Goal: Task Accomplishment & Management: Manage account settings

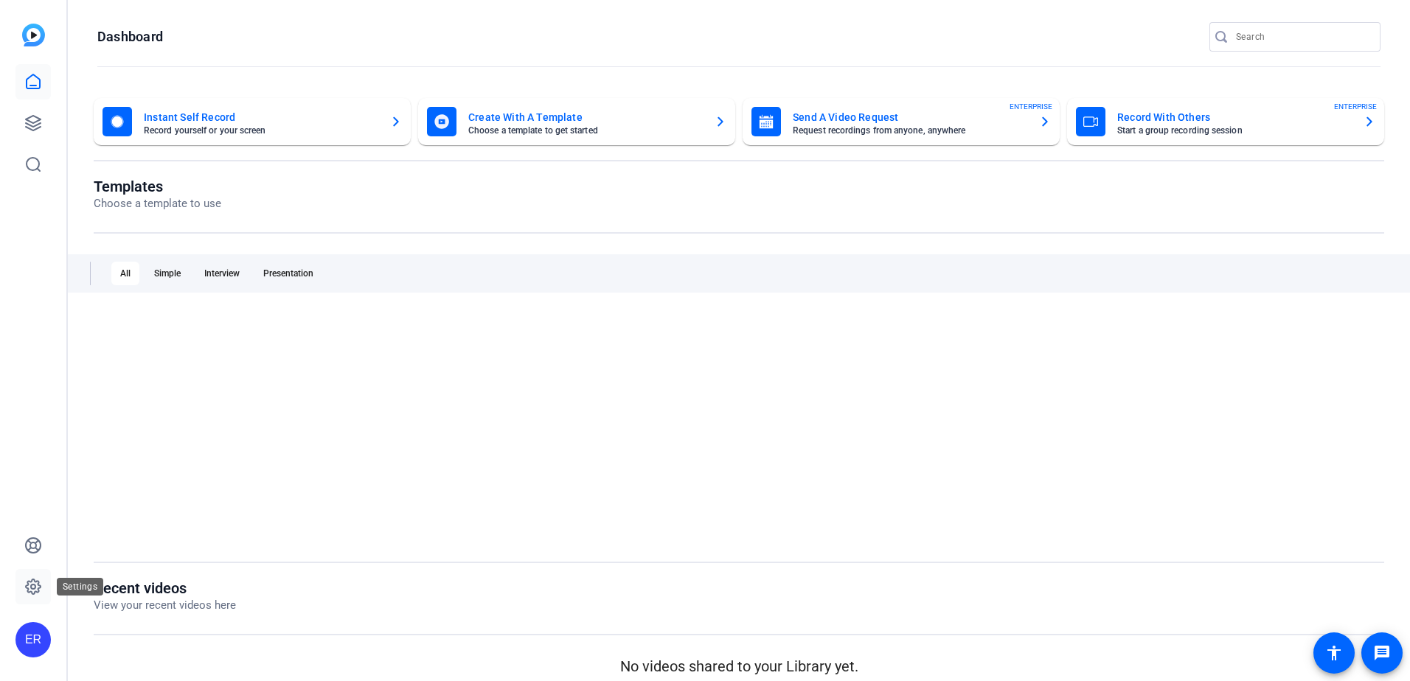
click at [43, 591] on link at bounding box center [32, 586] width 35 height 35
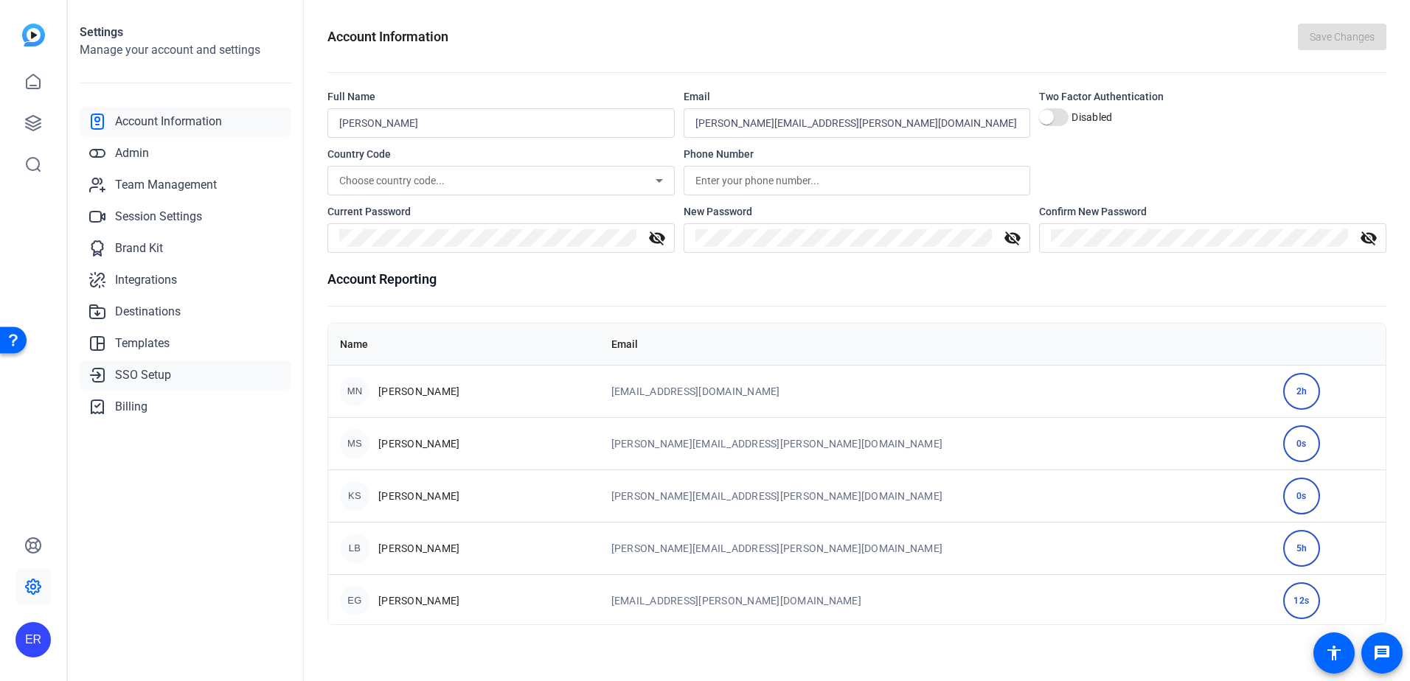
click at [156, 377] on span "SSO Setup" at bounding box center [143, 375] width 56 height 18
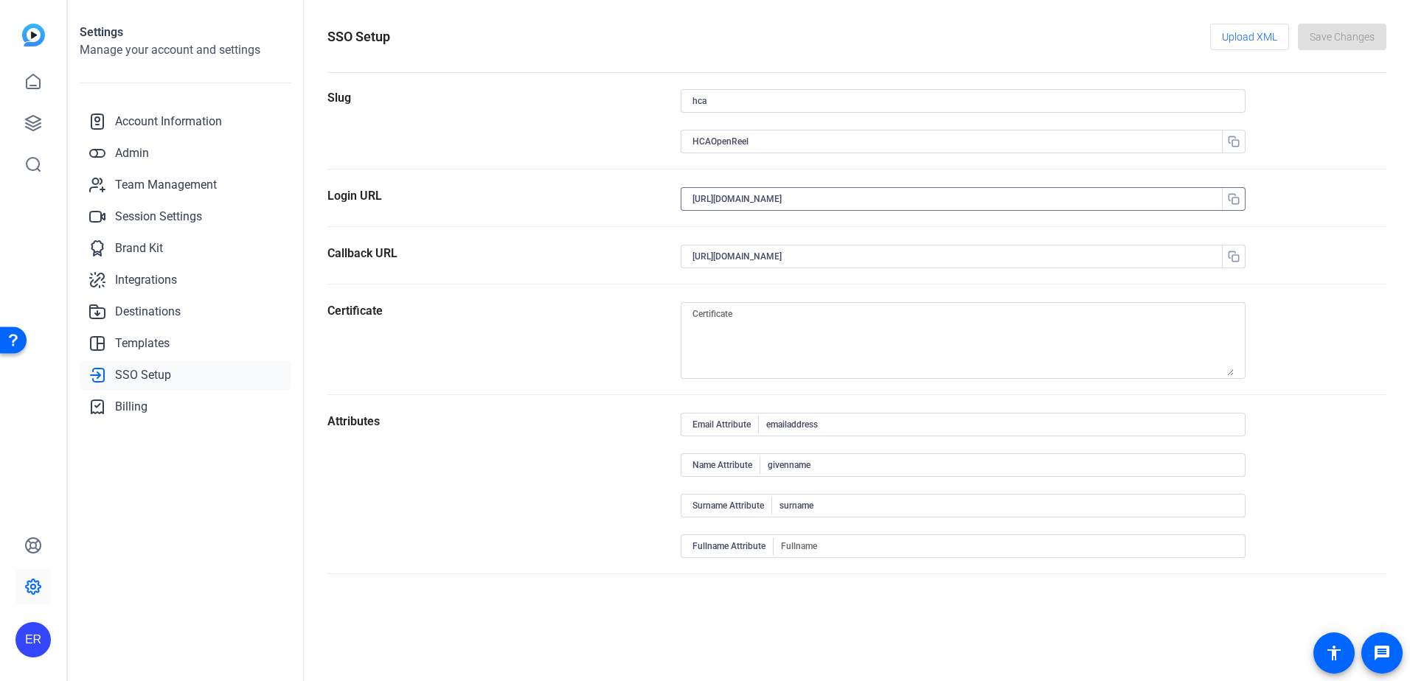
drag, startPoint x: 1024, startPoint y: 202, endPoint x: 664, endPoint y: 197, distance: 360.6
click at [664, 197] on section "Login URL https://login.microsoftonline.com/335a6d75-c3eb-4b1a-ac08-d49338816ca…" at bounding box center [856, 207] width 1059 height 40
click at [717, 44] on div "SSO Setup Upload XML Save Changes" at bounding box center [856, 37] width 1059 height 27
drag, startPoint x: 1034, startPoint y: 201, endPoint x: 653, endPoint y: 193, distance: 380.6
click at [653, 193] on section "Login URL https://login.microsoftonline.com/335a6d75-c3eb-4b1a-ac08-d49338816ca…" at bounding box center [856, 207] width 1059 height 40
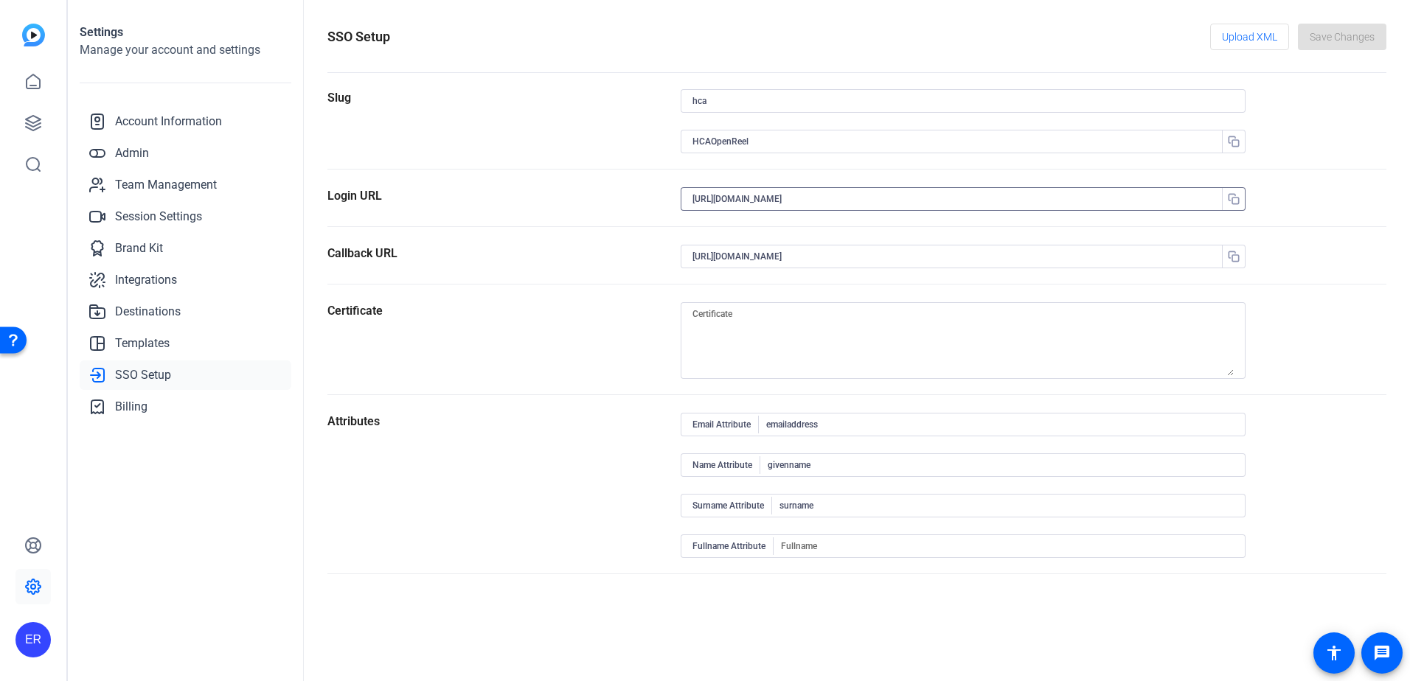
paste input "urldefense.com/v3/__https://launcher.myapps.microsoft.com/api/signin/794d5dd0-3…"
click at [139, 566] on div "Settings Manage your account and settings Account Information Admin Team Manage…" at bounding box center [186, 340] width 236 height 681
click at [817, 204] on input "https://urldefense.com/v3/__https://launcher.myapps.microsoft.com/api/signin/79…" at bounding box center [955, 199] width 526 height 18
paste input "launcher.myapps.microsoft.com/api/signin/794d5dd0-3de8-439f-9bec-34c9ae4c5da6?t…"
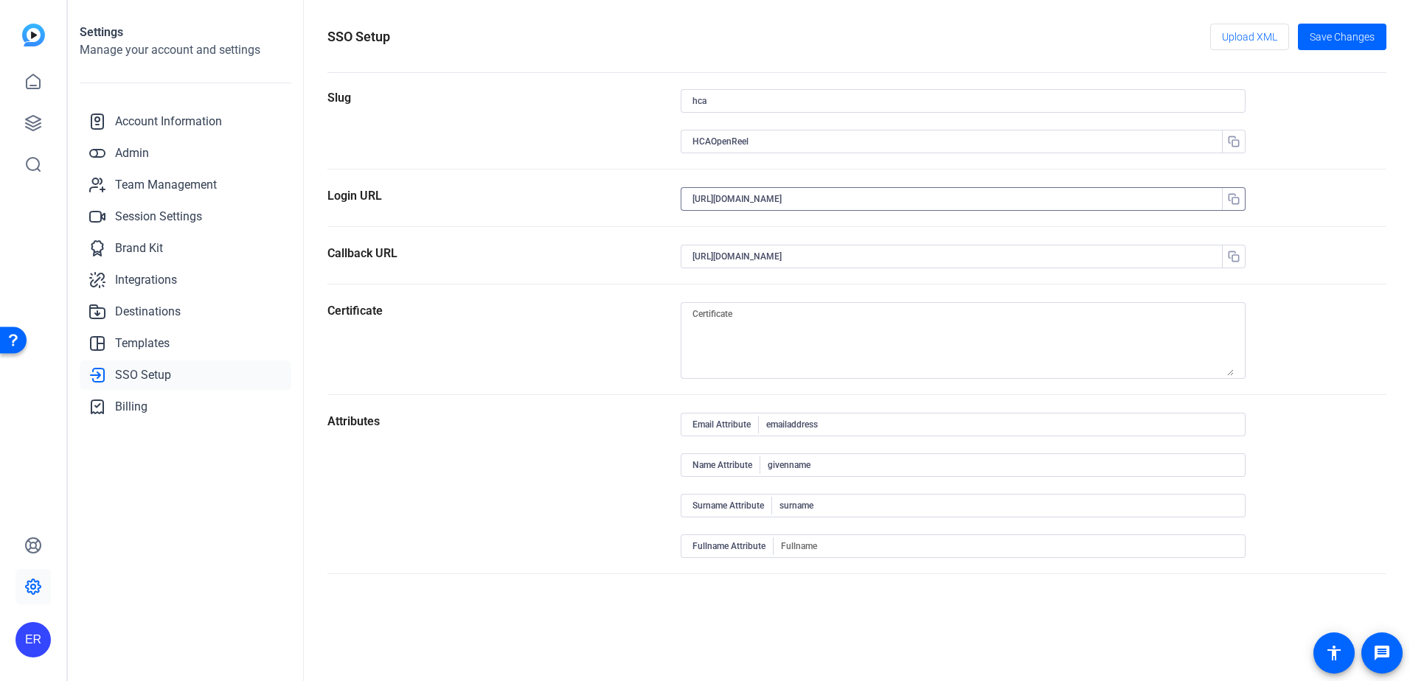
click at [697, 198] on input "https://launcher.myapps.microsoft.com/api/signin/794d5dd0-3de8-439f-9bec-34c9ae…" at bounding box center [955, 199] width 526 height 18
type input "https://launcher.myapps.microsoft.com/api/signin/794d5dd0-3de8-439f-9bec-34c9ae…"
drag, startPoint x: 1346, startPoint y: 39, endPoint x: 509, endPoint y: 529, distance: 970.3
click at [509, 529] on openreel-sso-setup "SSO Setup Upload XML Save Changes Slug hca HCAOpenReel Login URL https://launch…" at bounding box center [856, 299] width 1059 height 551
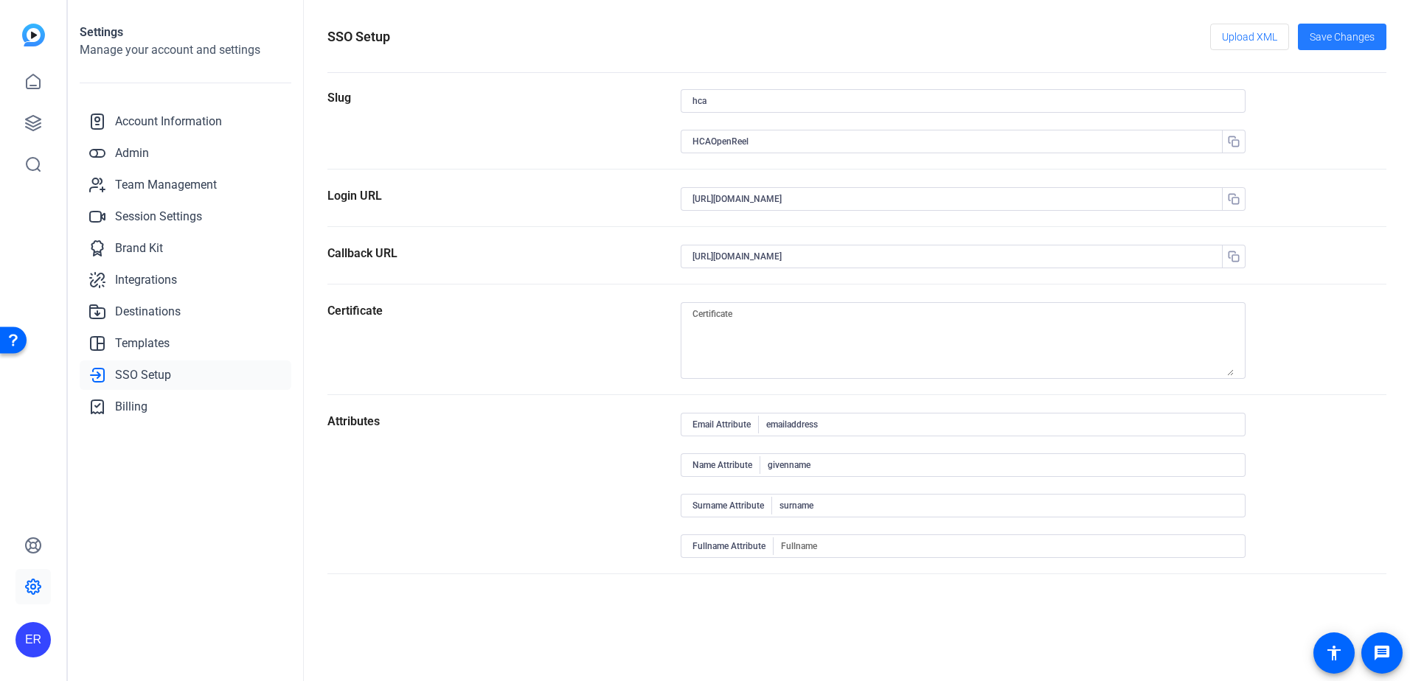
click at [1338, 32] on span "Save Changes" at bounding box center [1342, 36] width 65 height 15
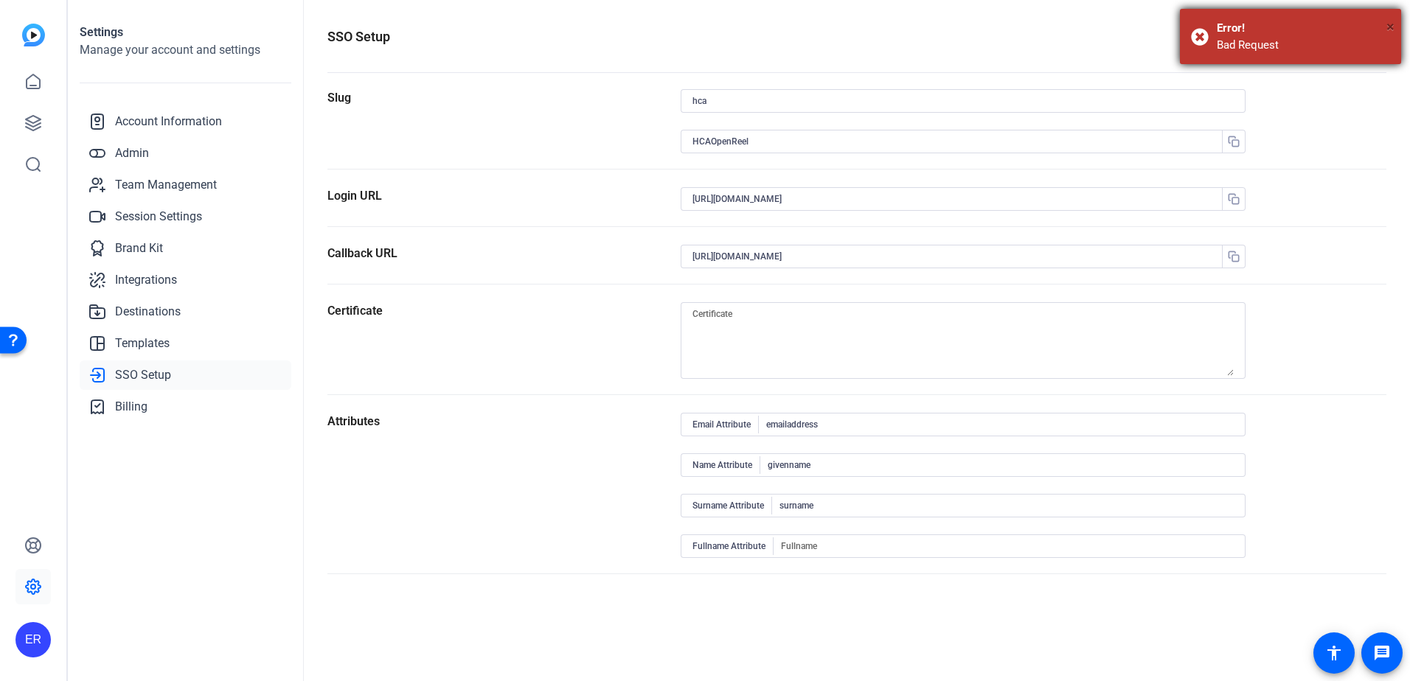
click at [1392, 25] on span "×" at bounding box center [1390, 27] width 8 height 18
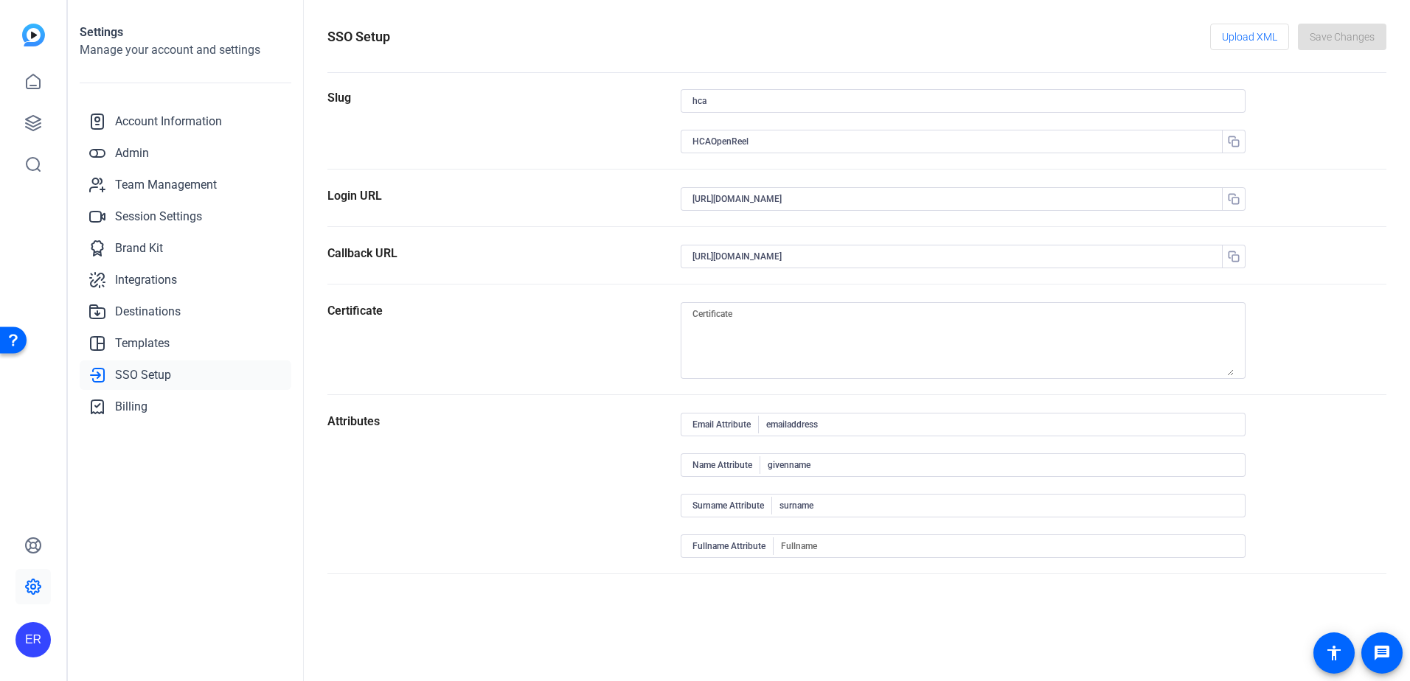
click at [690, 204] on div "https://launcher.myapps.microsoft.com/api/signin/794d5dd0-3de8-439f-9bec-34c9ae…" at bounding box center [963, 199] width 565 height 24
click at [1086, 204] on input "https://launcher.myapps.microsoft.com/api/signin/794d5dd0-3de8-439f-9bec-34c9ae…" at bounding box center [955, 199] width 526 height 18
click at [1328, 187] on section "Login URL https://launcher.myapps.microsoft.com/api/signin/794d5dd0-3de8-439f-9…" at bounding box center [856, 207] width 1059 height 40
click at [574, 194] on div "Login URL" at bounding box center [503, 206] width 353 height 39
click at [106, 316] on link "Destinations" at bounding box center [186, 311] width 212 height 29
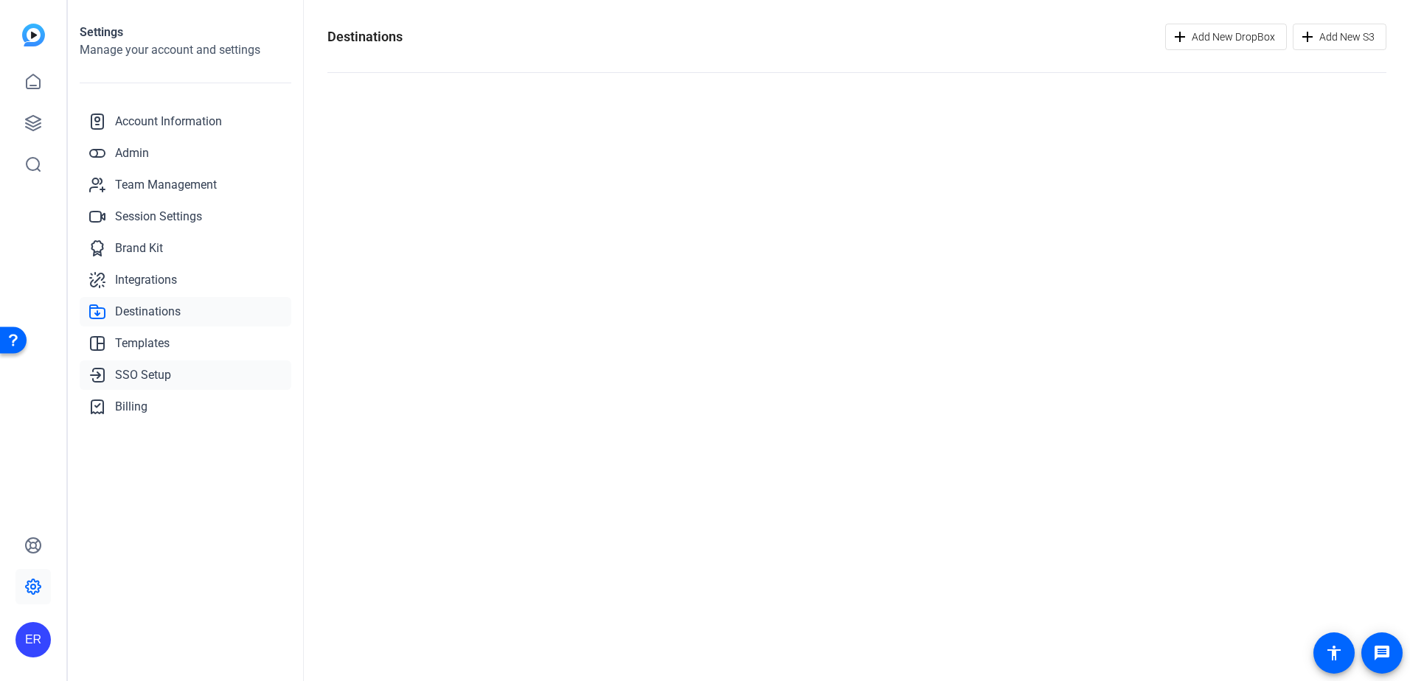
click at [135, 383] on span "SSO Setup" at bounding box center [143, 375] width 56 height 18
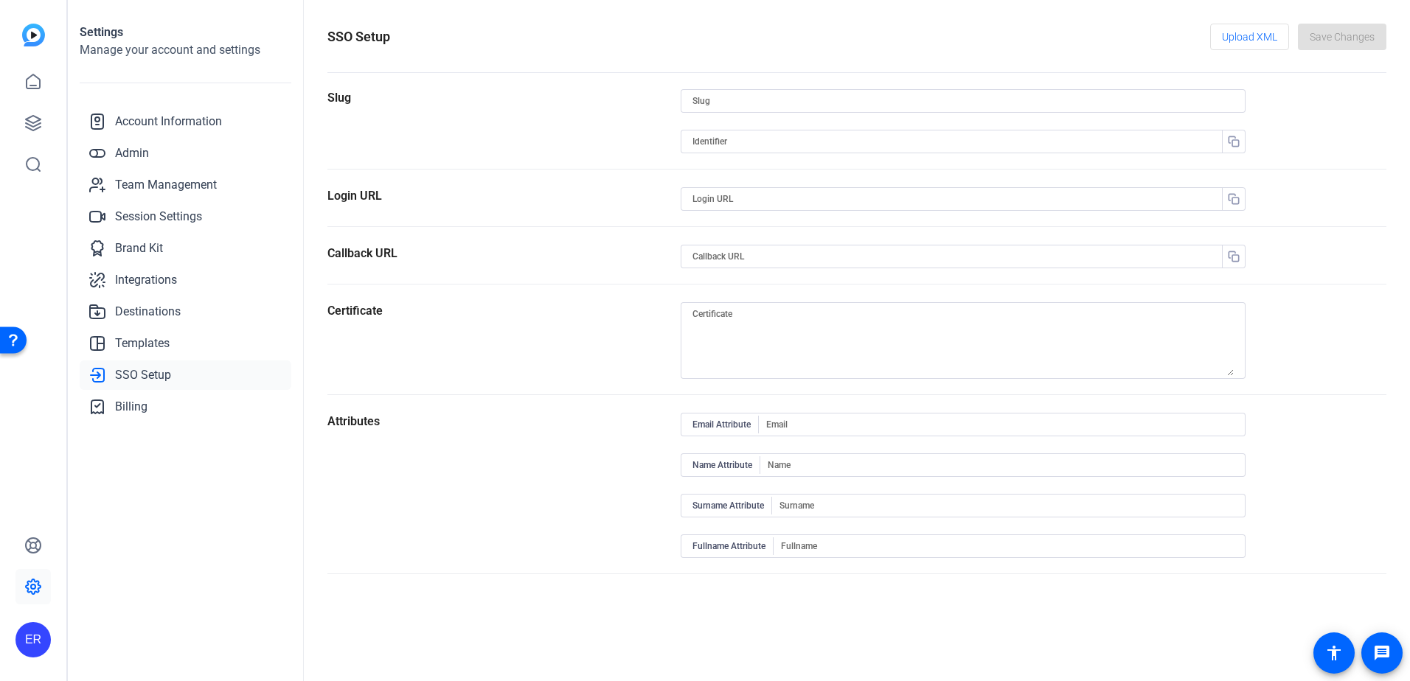
type input "hca"
type input "HCAOpenReel"
type input "[URL][DOMAIN_NAME]"
type input "emailaddress"
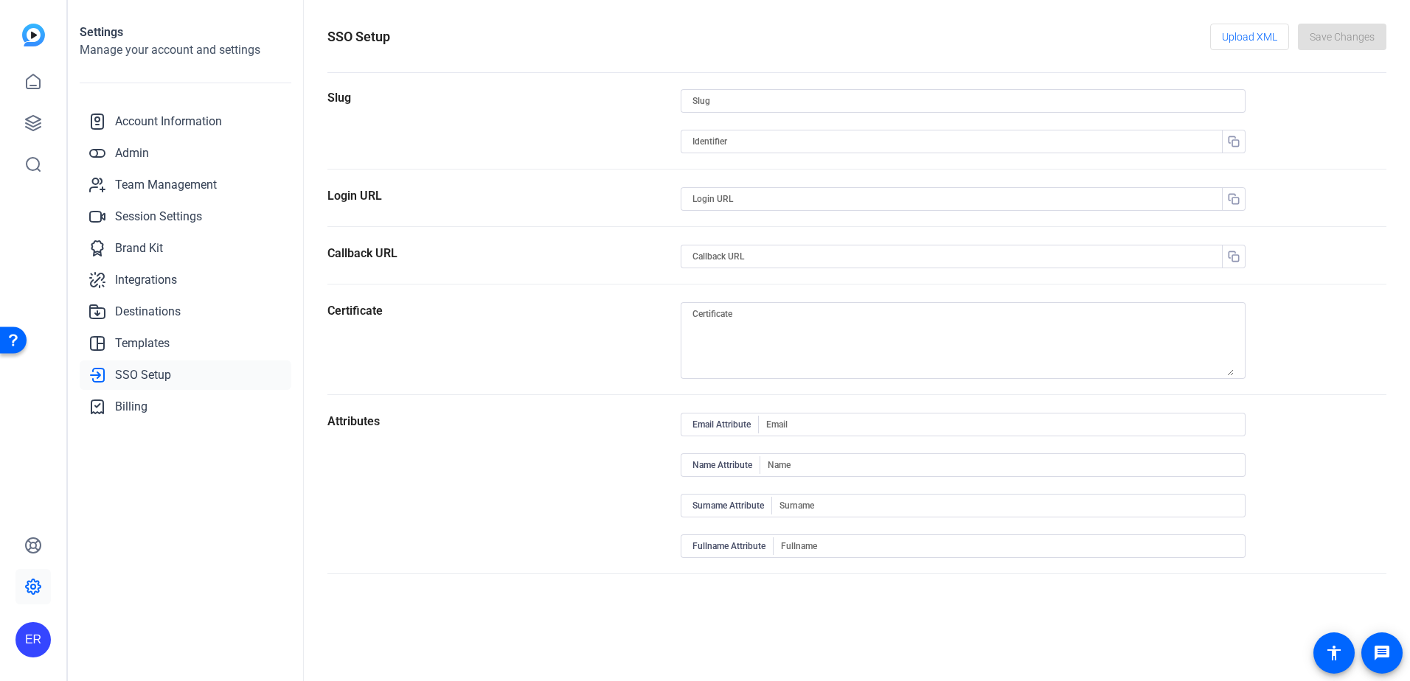
type input "givenname"
type input "surname"
drag, startPoint x: 1031, startPoint y: 202, endPoint x: 671, endPoint y: 213, distance: 360.0
click at [671, 213] on section "Login URL https://login.microsoftonline.com/335a6d75-c3eb-4b1a-ac08-d49338816ca…" at bounding box center [856, 207] width 1059 height 40
paste input "https://capture.openreel.com/sso-auth/hca"
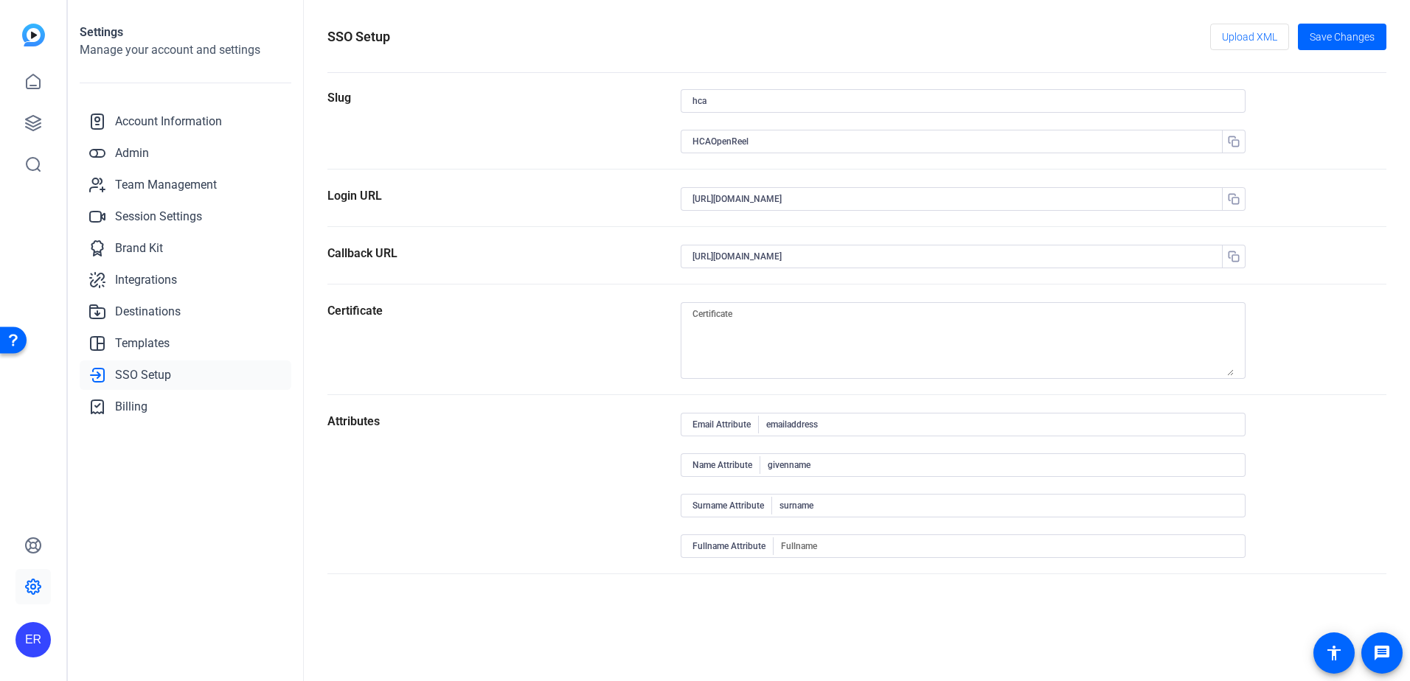
click at [965, 44] on div "SSO Setup Upload XML Save Changes" at bounding box center [856, 37] width 1059 height 27
drag, startPoint x: 925, startPoint y: 192, endPoint x: 633, endPoint y: 186, distance: 292.1
click at [633, 186] on form "Slug hca HCAOpenReel Login URL https://capture.openreel.com/sso-auth/hca Callba…" at bounding box center [856, 331] width 1059 height 485
paste input "https://launcher.myapps.microsoft.com/api/signin/794d5dd0-3de8-439f-9bec-34c9ae…"
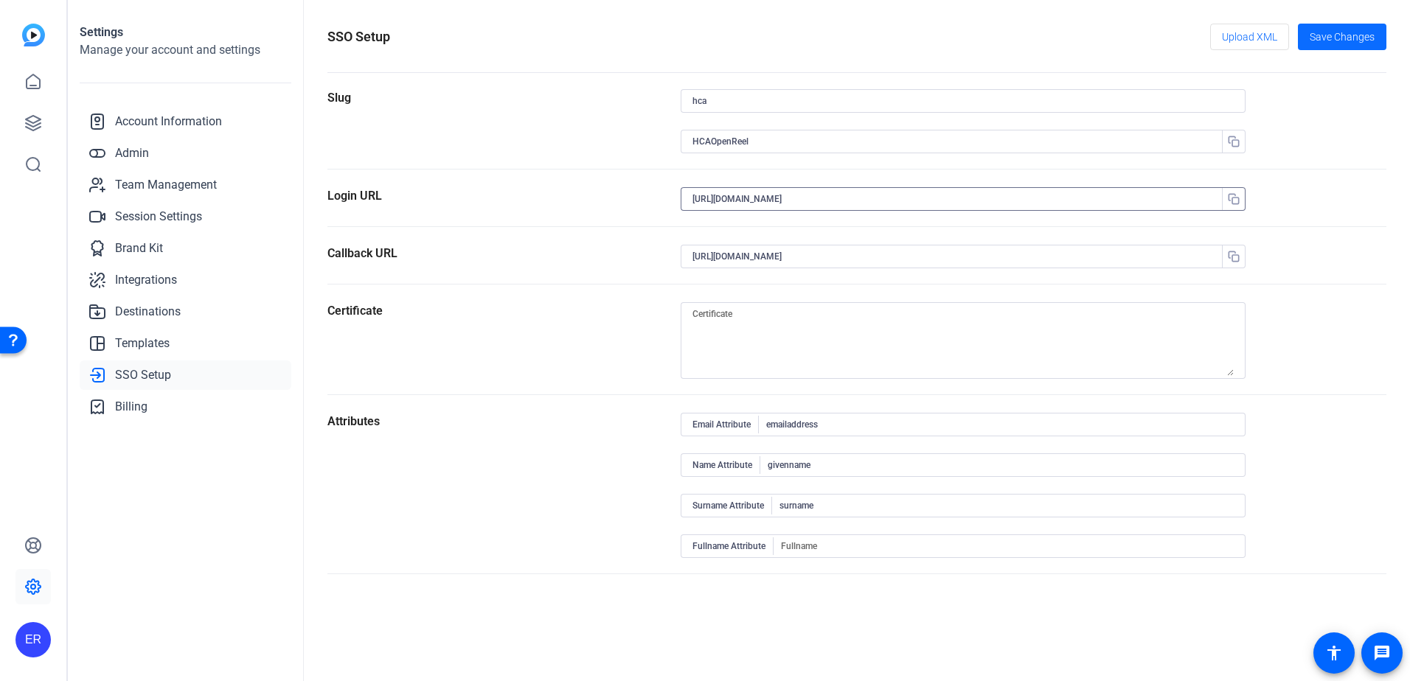
click at [1340, 33] on span "Save Changes" at bounding box center [1342, 36] width 65 height 15
click at [715, 199] on input "https://launcher.myapps.microsoft.com/api/signin/794d5dd0-3de8-439f-9bec-34c9ae…" at bounding box center [955, 199] width 526 height 18
click at [134, 564] on div "Settings Manage your account and settings Account Information Admin Team Manage…" at bounding box center [186, 340] width 236 height 681
drag, startPoint x: 892, startPoint y: 194, endPoint x: 649, endPoint y: 206, distance: 243.6
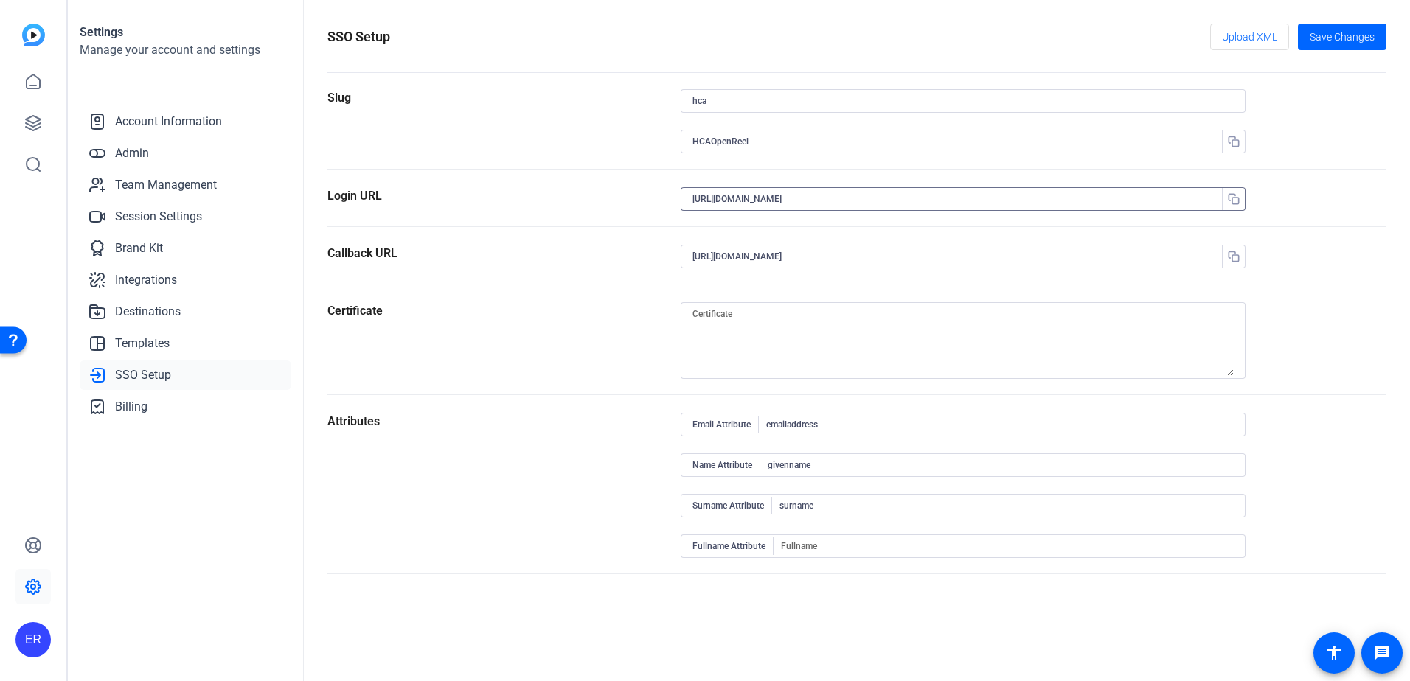
click at [649, 206] on section "Login URL https://capture.openreel.com/sso-auth/hca" at bounding box center [856, 207] width 1059 height 40
paste input "https://launcher.myapps.microsoft.com/api/signin/794d5dd0-3de8-439f-9bec-34c9ae…"
click at [1374, 38] on span "Save Changes" at bounding box center [1342, 36] width 65 height 15
paste input "https://launcher.myapps.microsoft.com/api/signin/794d5dd0-3de8-439f-9bec-34c9ae…"
type input "https://launcher.myapps.microsoft.com/api/signin/794d5dd0-3de8-439f-9bec-34c9ae…"
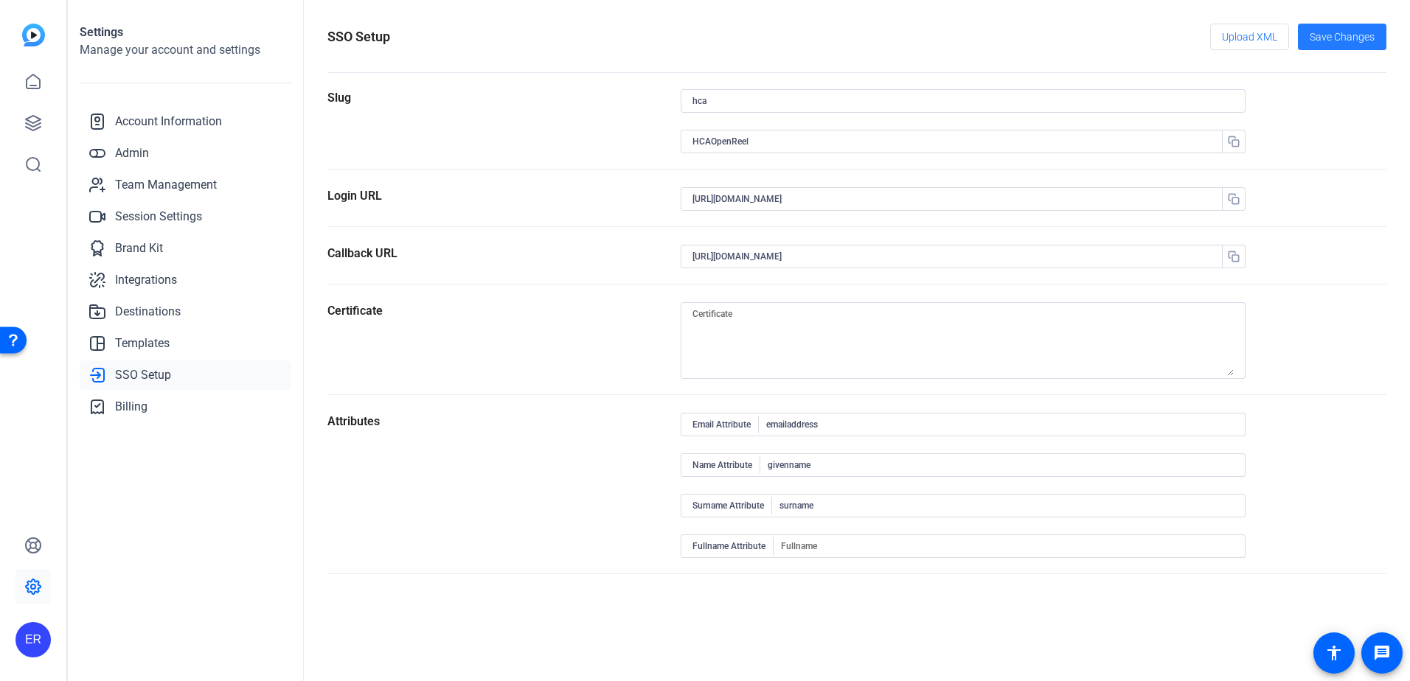
click at [1349, 30] on span "Save Changes" at bounding box center [1342, 36] width 65 height 15
click at [718, 199] on input "https://launcher.myapps.microsoft.com/api/signin/794d5dd0-3de8-439f-9bec-34c9ae…" at bounding box center [955, 199] width 526 height 18
click at [685, 199] on div "https://launcher.myapps.microsoft.com/api/signin/794d5dd0-3de8-439f-9bec-34c9ae…" at bounding box center [963, 199] width 565 height 24
click at [695, 199] on input "https://launcher.myapps.microsoft.com/api/signin/794d5dd0-3de8-439f-9bec-34c9ae…" at bounding box center [955, 199] width 526 height 18
click at [690, 202] on div "https://launcher.myapps.microsoft.com/api/signin/794d5dd0-3de8-439f-9bec-34c9ae…" at bounding box center [963, 199] width 565 height 24
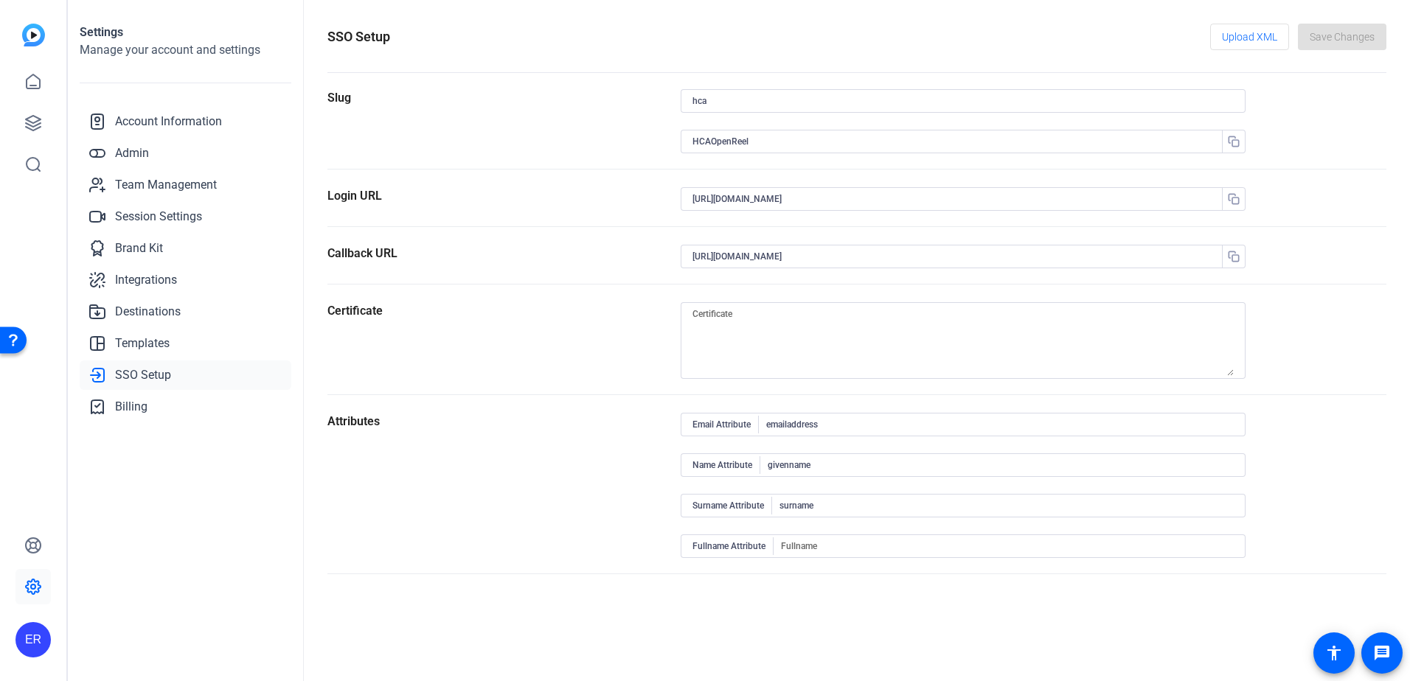
click at [149, 376] on span "SSO Setup" at bounding box center [143, 375] width 56 height 18
click at [143, 350] on span "Templates" at bounding box center [142, 344] width 55 height 18
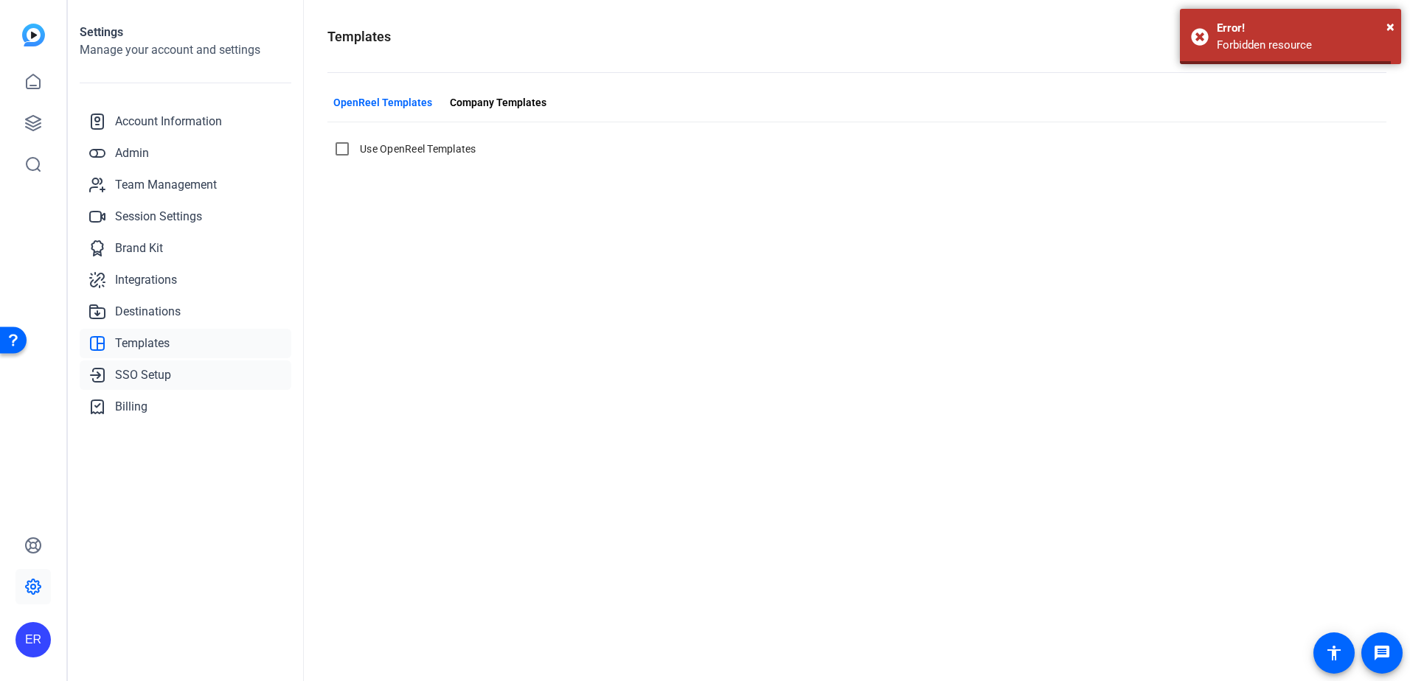
click at [145, 369] on span "SSO Setup" at bounding box center [143, 375] width 56 height 18
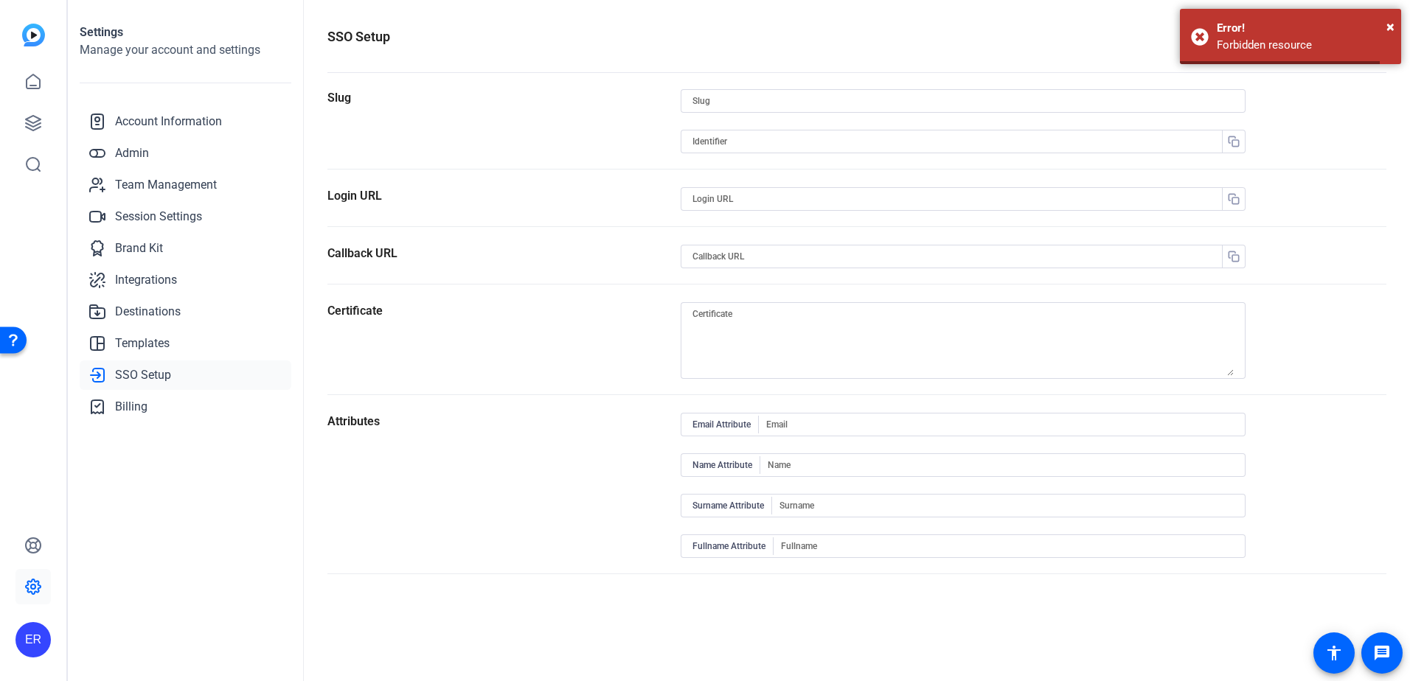
type input "hca"
type input "HCAOpenReel"
type input "[URL][DOMAIN_NAME]"
type input "emailaddress"
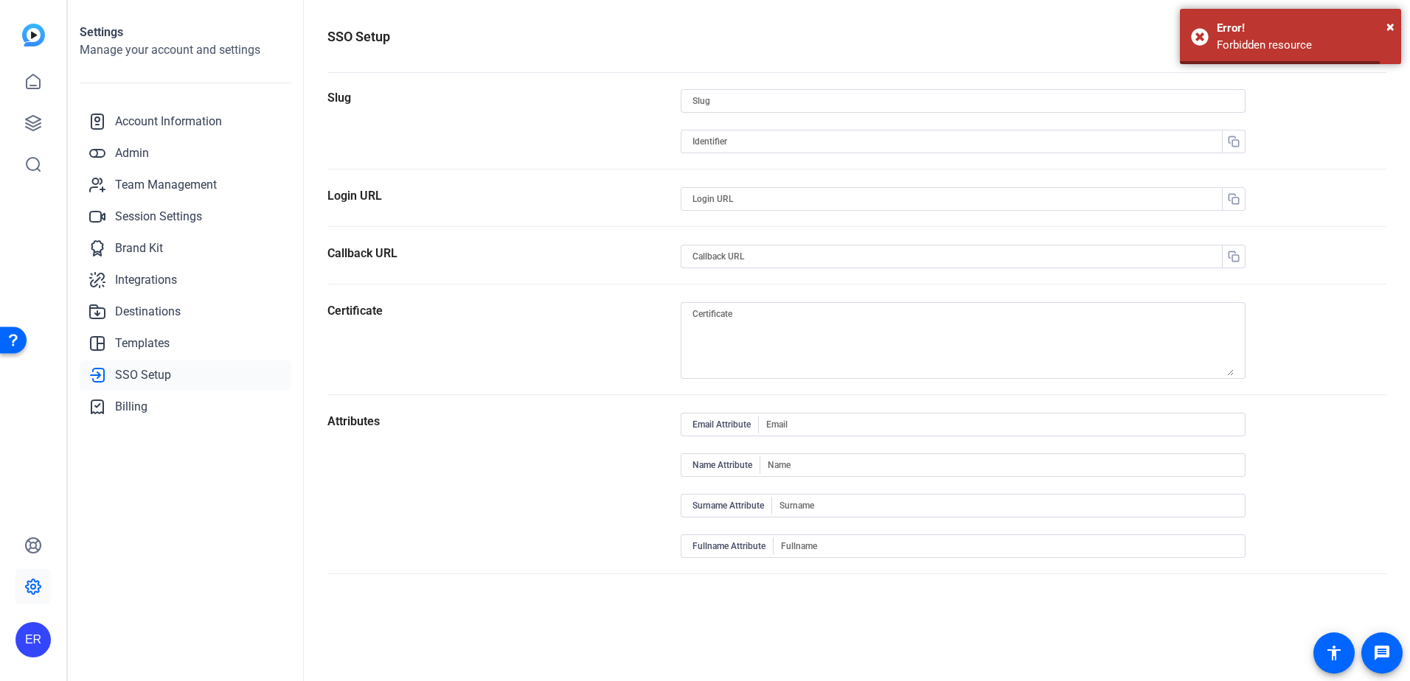
type input "givenname"
type input "surname"
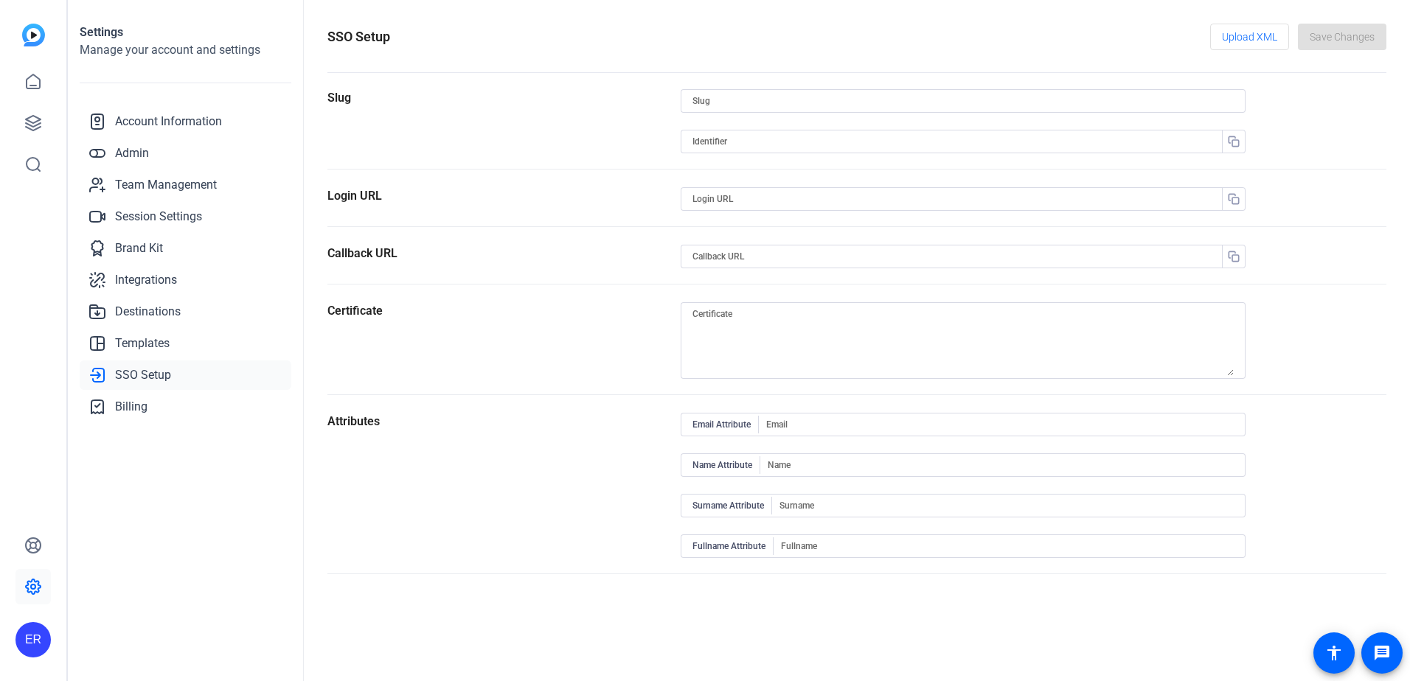
type input "hca"
type input "HCAOpenReel"
type input "[URL][DOMAIN_NAME]"
type input "emailaddress"
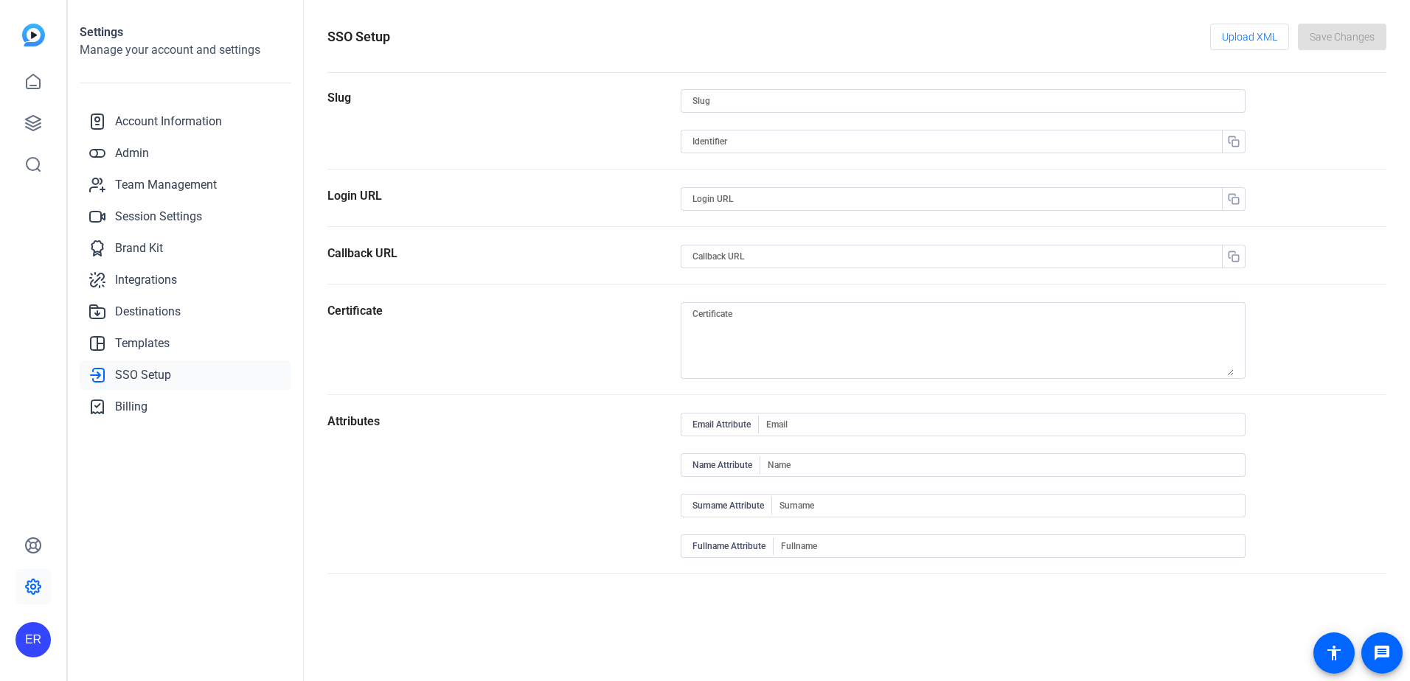
type input "givenname"
type input "surname"
